Goal: Task Accomplishment & Management: Manage account settings

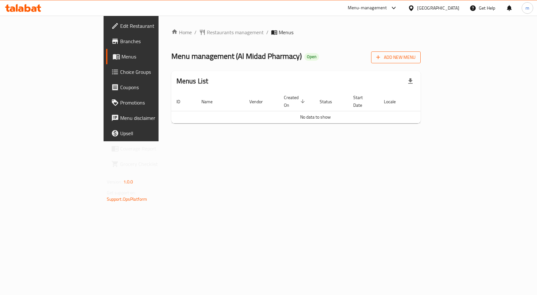
click at [415, 57] on span "Add New Menu" at bounding box center [395, 57] width 39 height 8
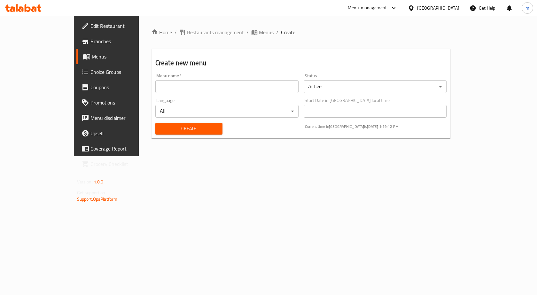
click at [228, 88] on input "text" at bounding box center [226, 86] width 143 height 13
type input "[PERSON_NAME]"
click at [181, 130] on span "Create" at bounding box center [188, 129] width 57 height 8
click at [92, 57] on span "Menus" at bounding box center [125, 57] width 67 height 8
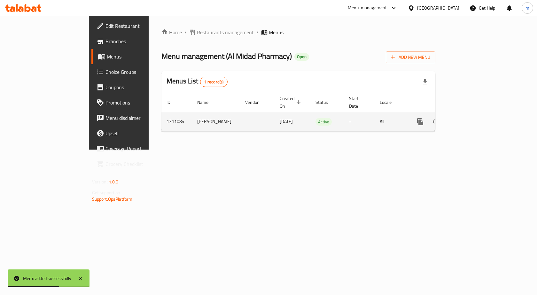
click at [469, 119] on icon "enhanced table" at bounding box center [466, 122] width 6 height 6
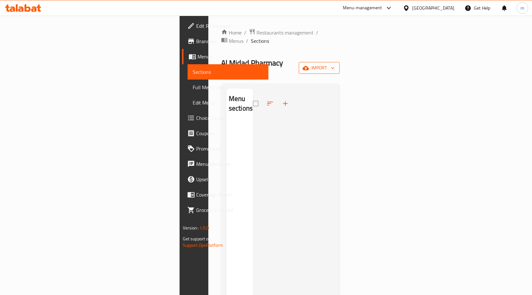
click at [334, 64] on span "import" at bounding box center [319, 68] width 31 height 8
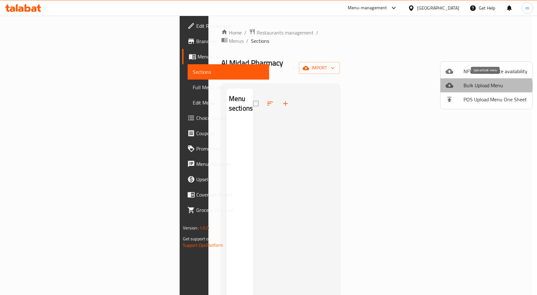
click at [480, 86] on span "Bulk Upload Menu" at bounding box center [495, 85] width 64 height 8
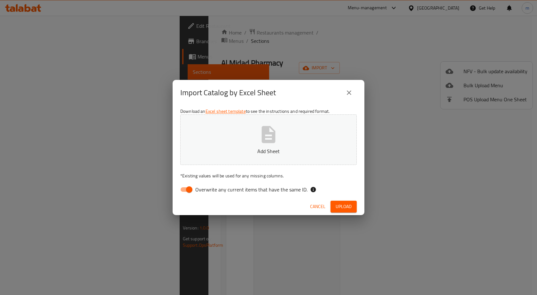
click at [271, 136] on icon "button" at bounding box center [268, 134] width 20 height 20
drag, startPoint x: 187, startPoint y: 190, endPoint x: 198, endPoint y: 192, distance: 11.2
click at [187, 190] on input "Overwrite any current items that have the same ID." at bounding box center [189, 189] width 36 height 12
checkbox input "false"
click at [342, 205] on span "Upload" at bounding box center [343, 206] width 16 height 8
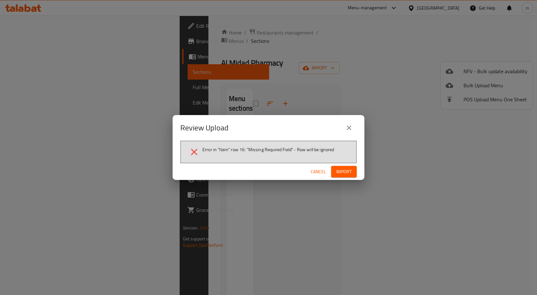
click at [321, 171] on span "Cancel" at bounding box center [317, 172] width 15 height 8
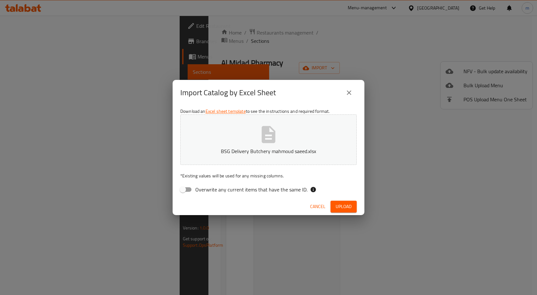
click at [273, 136] on icon "button" at bounding box center [269, 134] width 14 height 17
click at [342, 203] on span "Upload" at bounding box center [343, 206] width 16 height 8
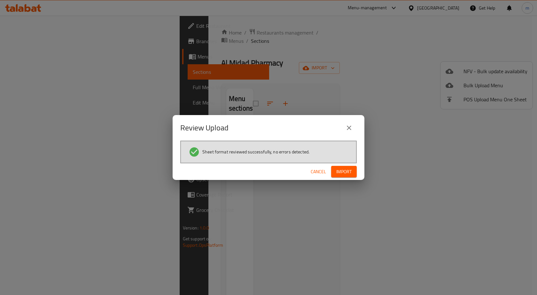
click at [341, 174] on span "Import" at bounding box center [343, 172] width 15 height 8
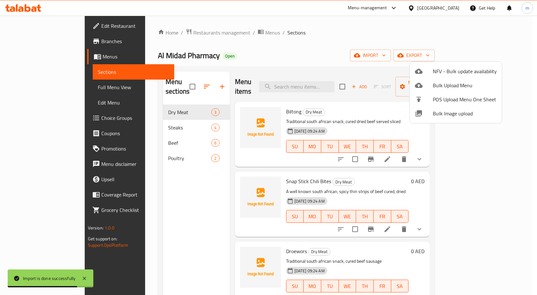
click at [35, 87] on div at bounding box center [268, 147] width 537 height 295
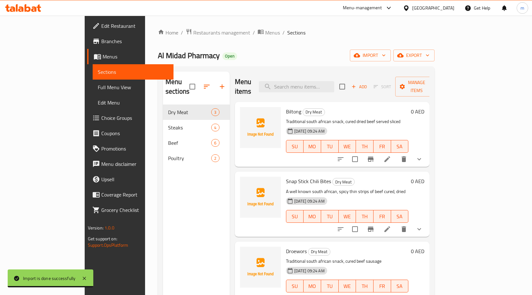
click at [98, 87] on span "Full Menu View" at bounding box center [133, 87] width 71 height 8
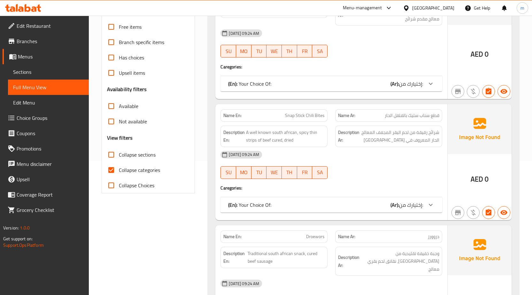
scroll to position [160, 0]
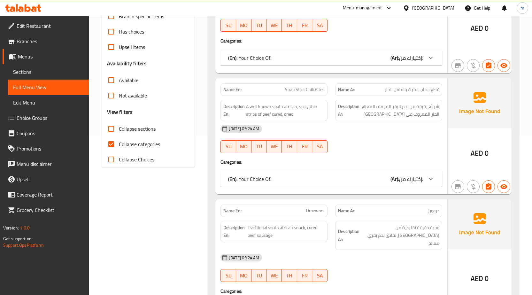
click at [112, 142] on input "Collapse categories" at bounding box center [110, 143] width 15 height 15
checkbox input "false"
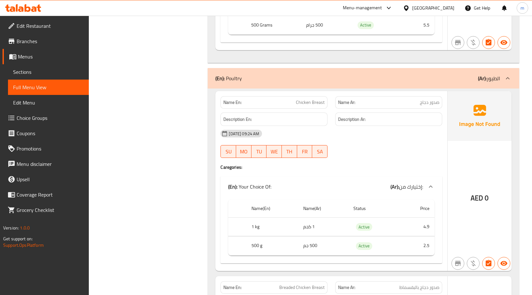
scroll to position [2527, 0]
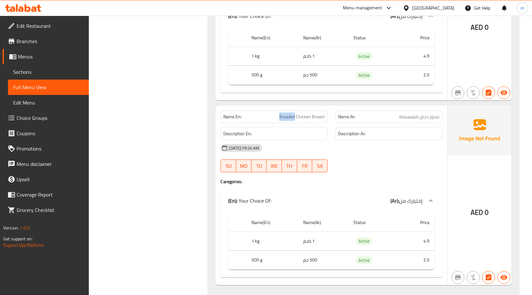
drag, startPoint x: 280, startPoint y: 101, endPoint x: 296, endPoint y: 104, distance: 16.0
click at [296, 113] on p "Name En: Breaded Chicken Breast" at bounding box center [273, 116] width 101 height 7
copy span "Breaded"
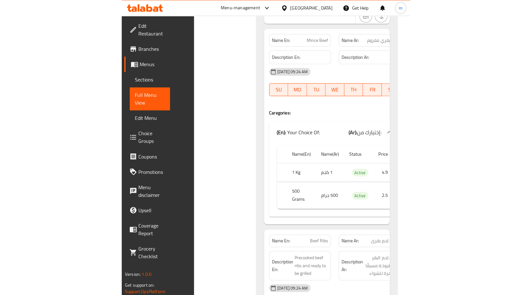
scroll to position [2463, 0]
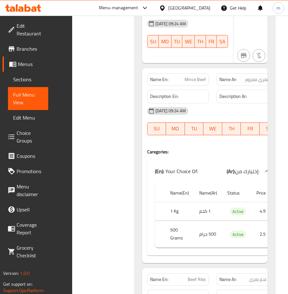
drag, startPoint x: 134, startPoint y: 229, endPoint x: 202, endPoint y: 221, distance: 68.6
click at [219, 219] on div "Name En: Wagyu Burger Patty Pack Of 5 Pieces 5*150 G Name Ar: قطعة واجيو برجر ع…" at bounding box center [204, 1] width 141 height 984
click at [164, 221] on td "choices table" at bounding box center [160, 234] width 10 height 27
drag, startPoint x: 170, startPoint y: 210, endPoint x: 258, endPoint y: 213, distance: 88.2
click at [263, 221] on tr "500 Grams 500 جرام Active 2.5" at bounding box center [213, 234] width 116 height 27
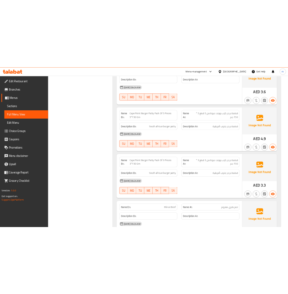
scroll to position [1697, 0]
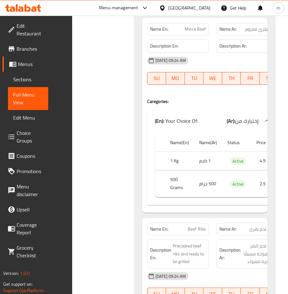
scroll to position [3072, 0]
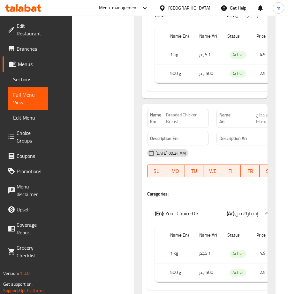
drag, startPoint x: 194, startPoint y: 273, endPoint x: 185, endPoint y: 269, distance: 10.0
click at [170, 273] on div "Name En: Chicken Breast Name Ar: صدور دجاج Description En: Description Ar: [DAT…" at bounding box center [204, 110] width 141 height 402
drag, startPoint x: 221, startPoint y: 245, endPoint x: 188, endPoint y: 245, distance: 33.2
click at [188, 263] on tr "500 g 500 جم Active 2.5" at bounding box center [213, 272] width 116 height 19
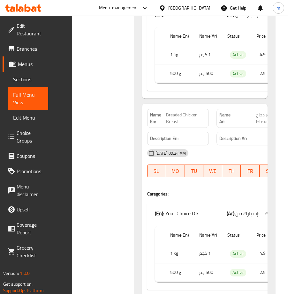
click at [262, 263] on td "2.5" at bounding box center [260, 272] width 19 height 19
click at [263, 245] on td "4.9" at bounding box center [260, 254] width 19 height 19
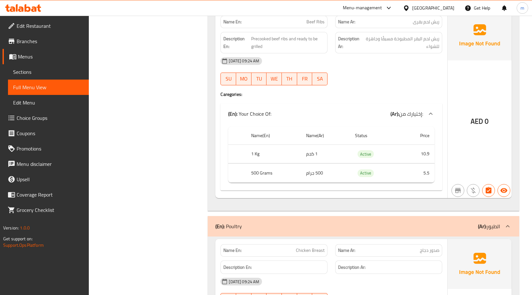
scroll to position [2208, 0]
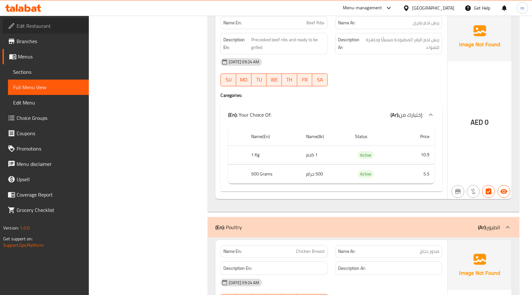
click at [60, 27] on span "Edit Restaurant" at bounding box center [50, 26] width 67 height 8
